Goal: Task Accomplishment & Management: Use online tool/utility

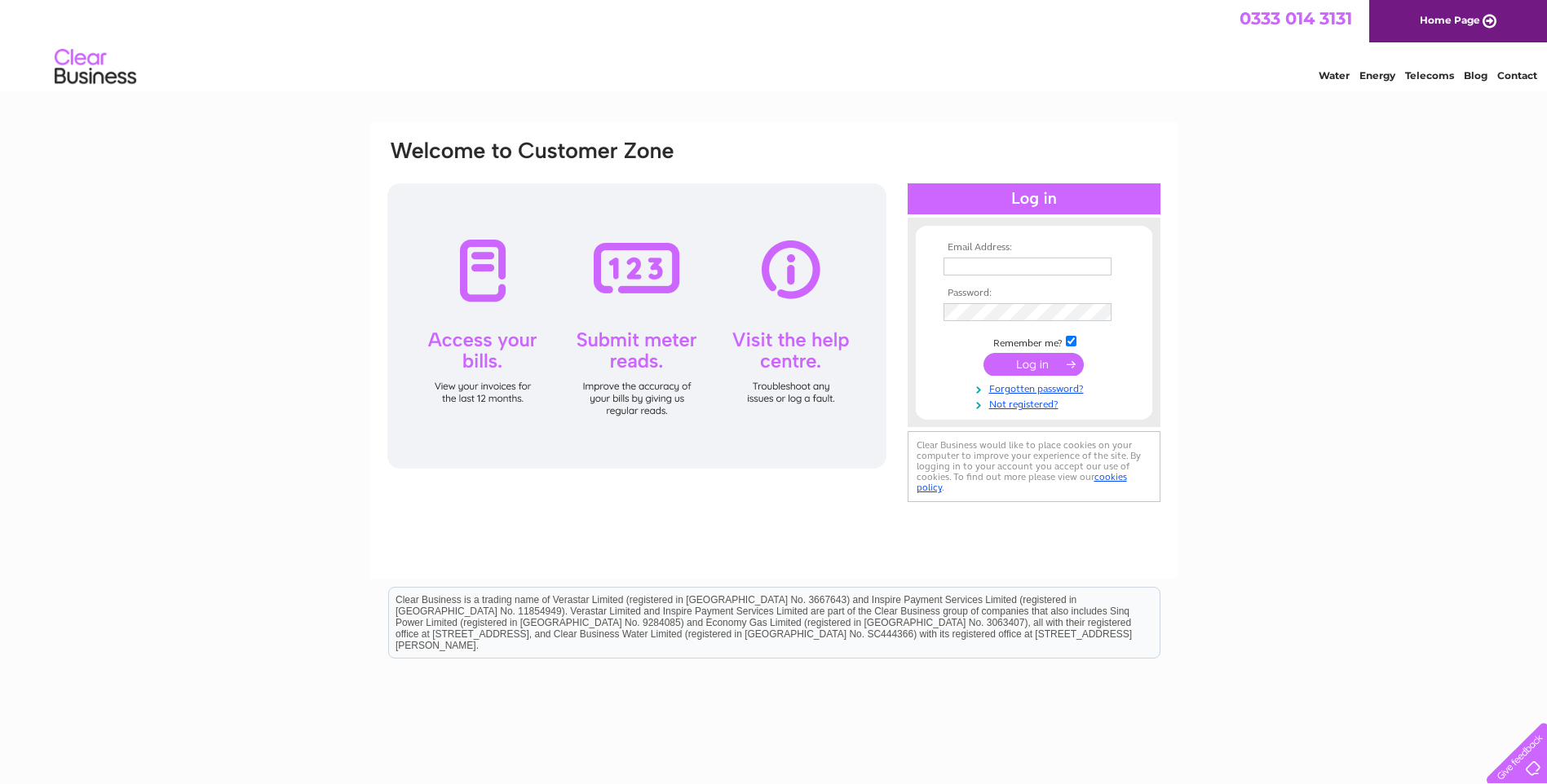
type input "mike@tisoandgerard.co.uk"
click at [1034, 367] on input "submit" at bounding box center [1034, 364] width 101 height 23
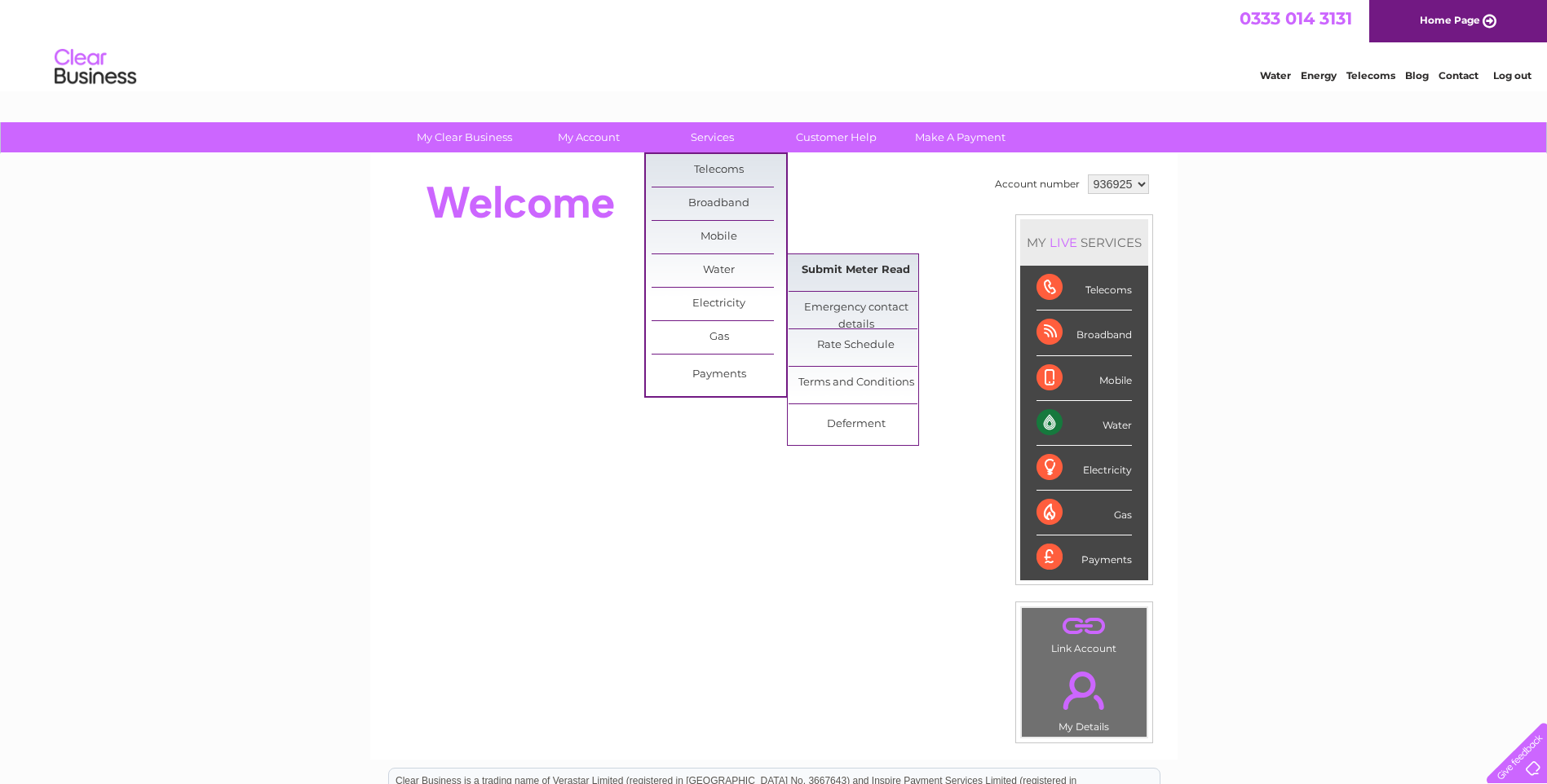
click at [838, 266] on link "Submit Meter Read" at bounding box center [855, 271] width 134 height 33
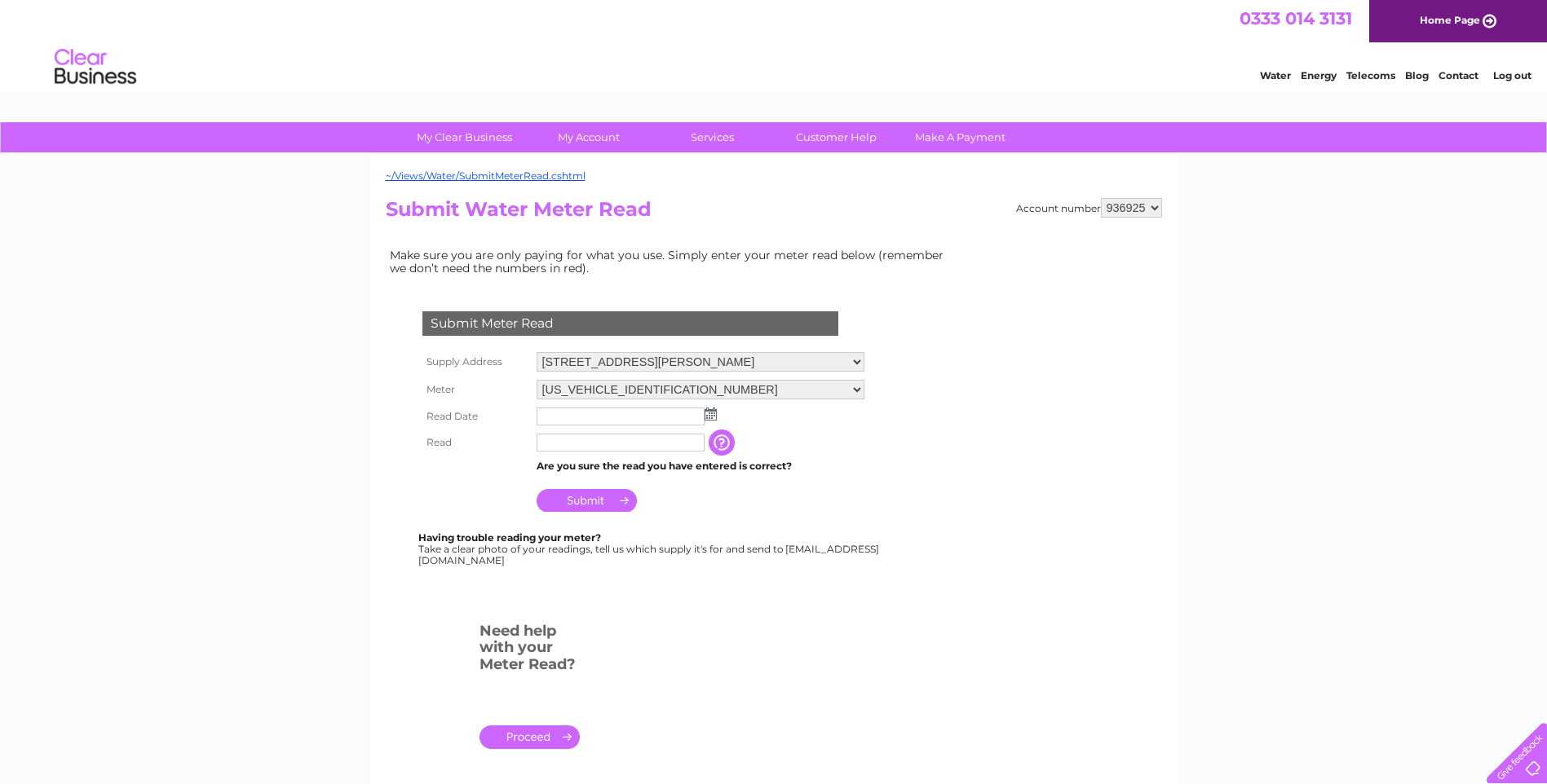
click at [711, 412] on img at bounding box center [711, 414] width 12 height 13
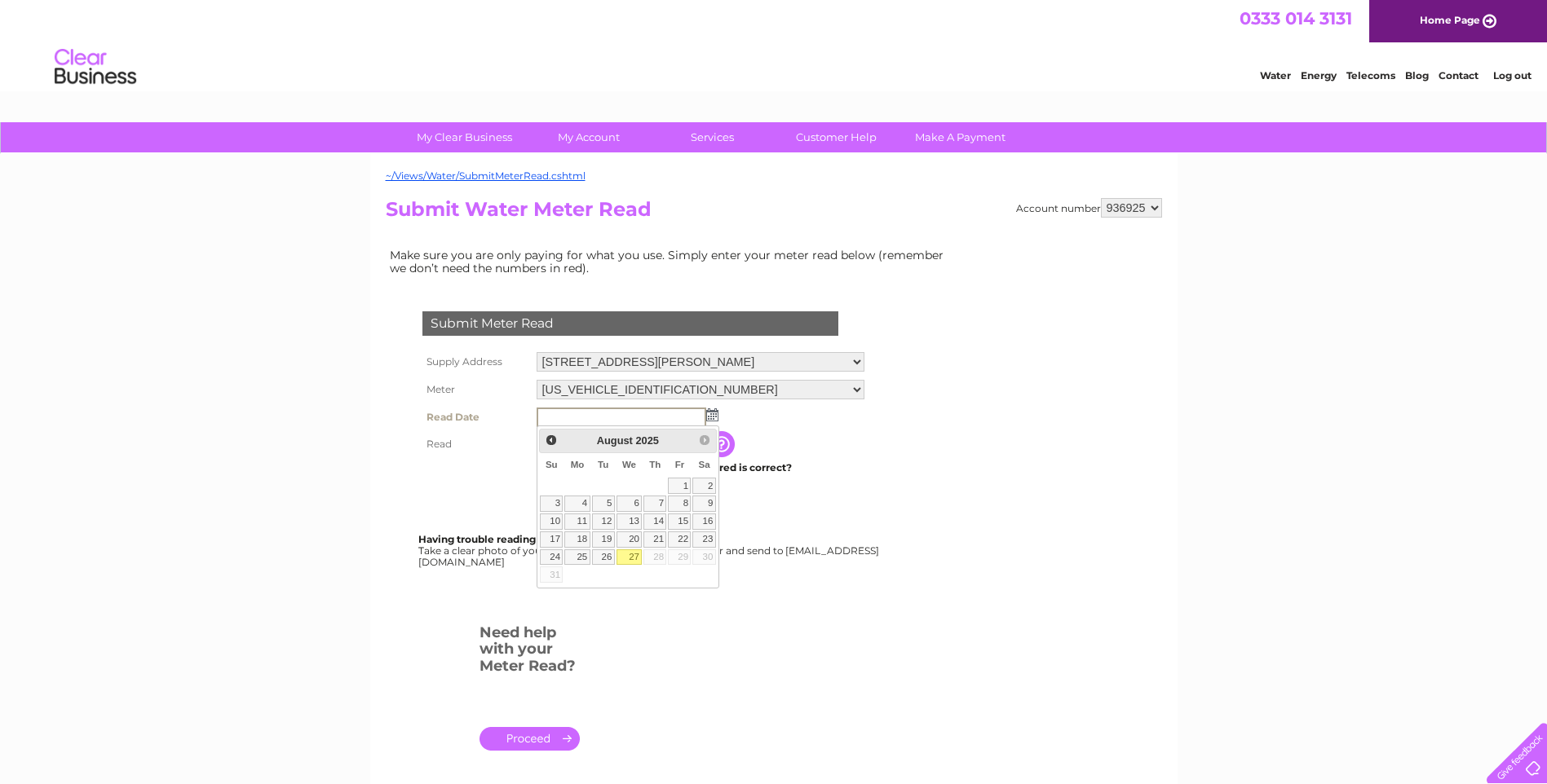
click at [635, 559] on link "27" at bounding box center [630, 558] width 26 height 16
type input "2025/08/27"
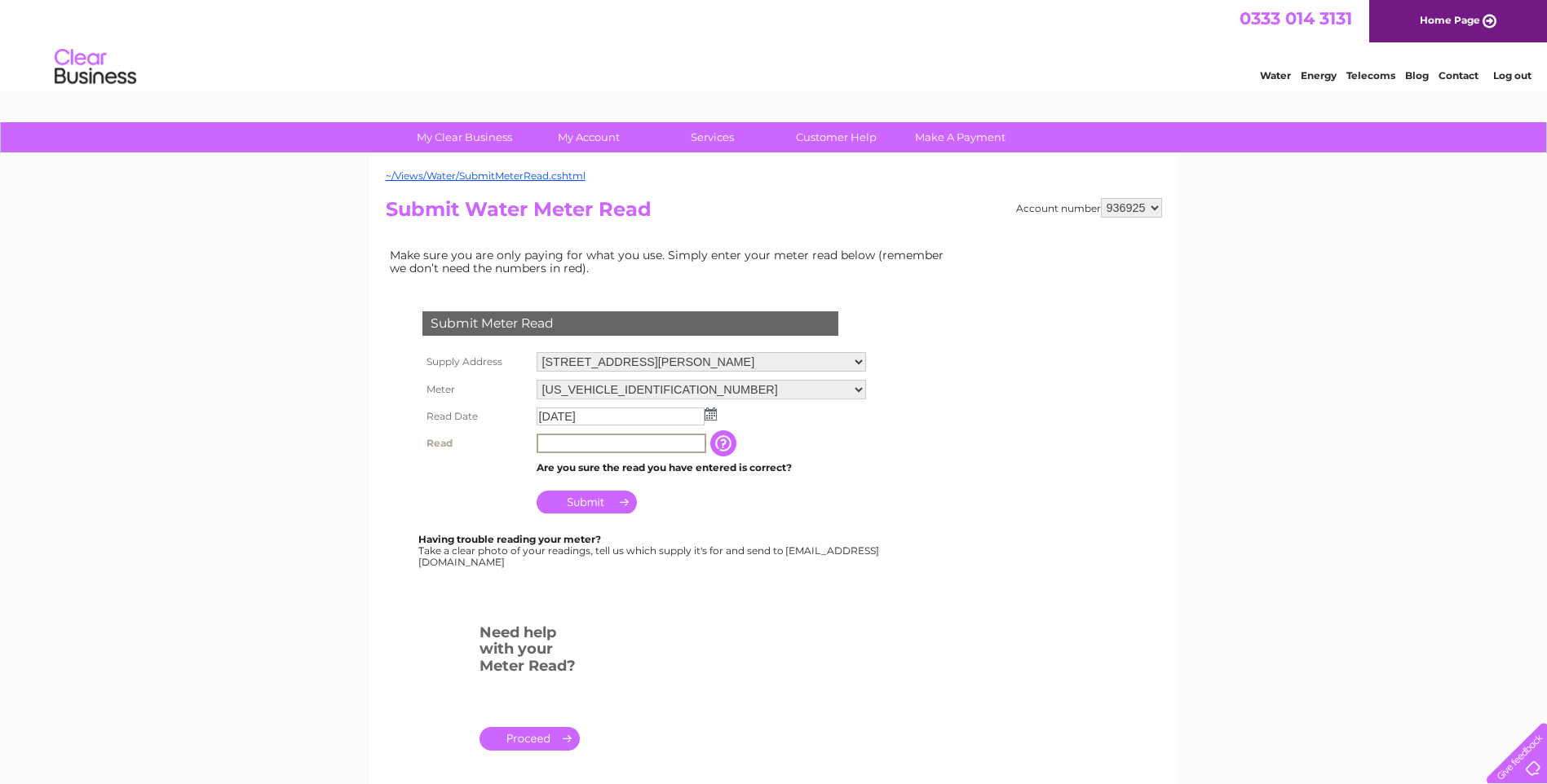
click at [560, 442] on input "text" at bounding box center [622, 443] width 170 height 20
type input "00029"
click at [589, 500] on input "Submit" at bounding box center [587, 500] width 101 height 23
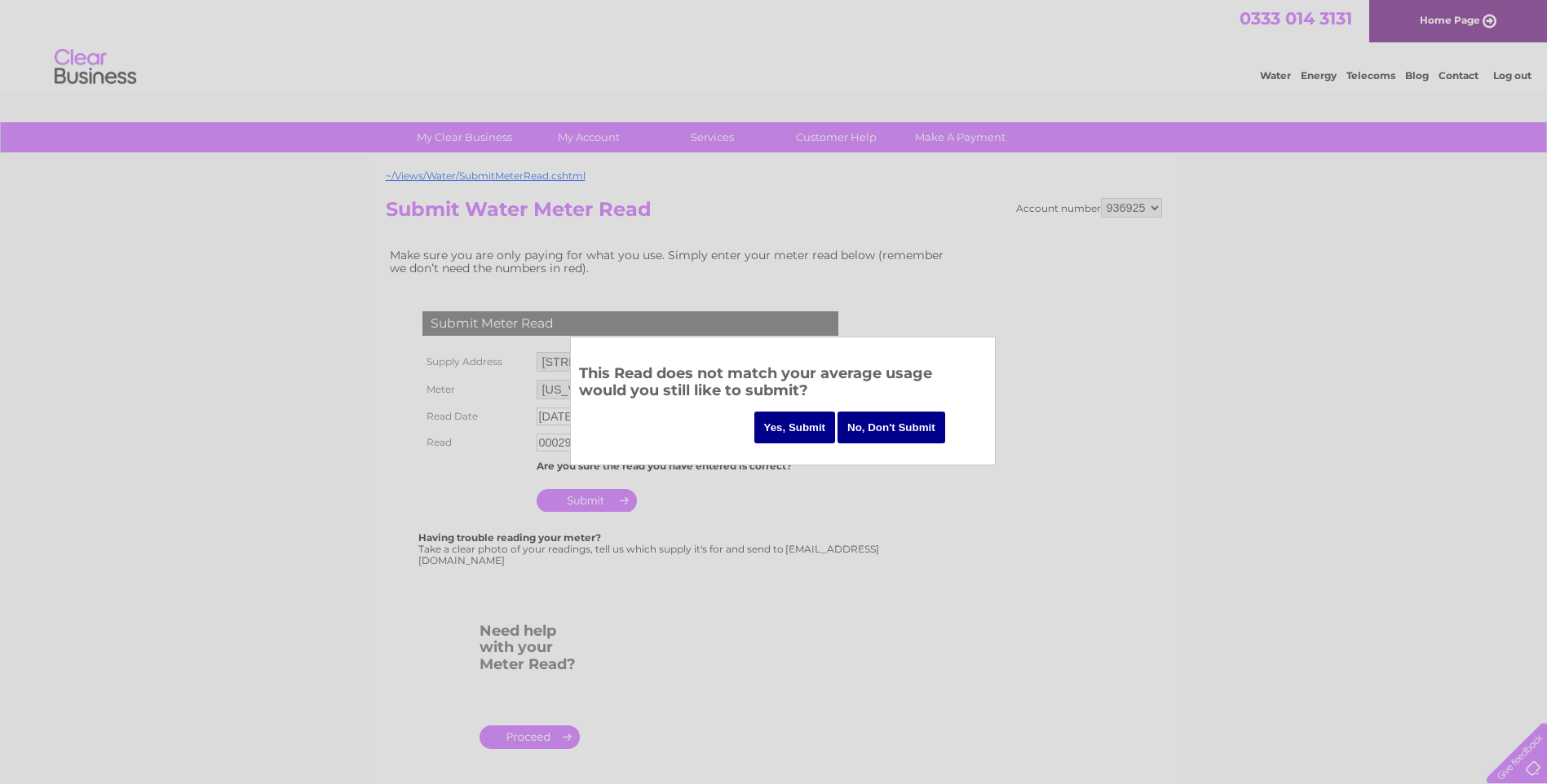
click at [803, 426] on input "Yes, Submit" at bounding box center [796, 428] width 82 height 32
